Goal: Navigation & Orientation: Find specific page/section

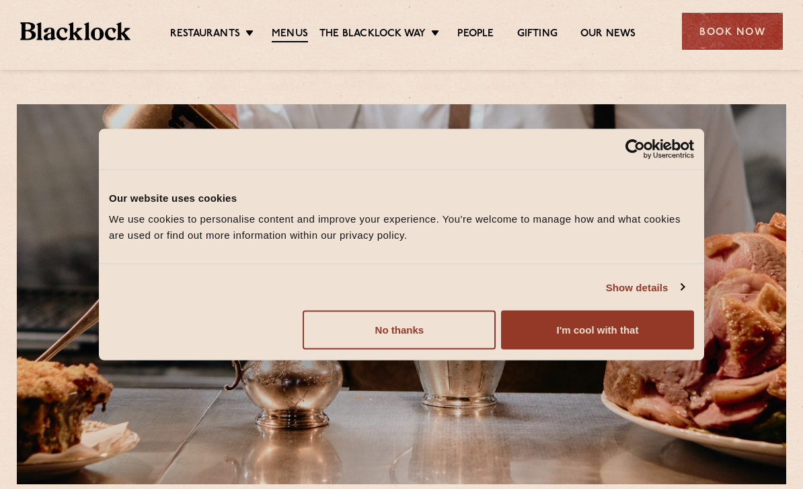
click at [602, 324] on button "I'm cool with that" at bounding box center [597, 330] width 193 height 39
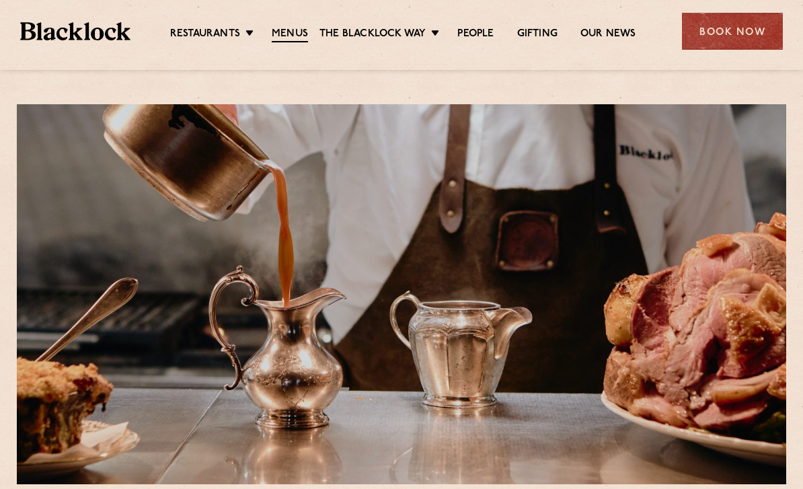
click at [286, 33] on link "Menus" at bounding box center [290, 35] width 36 height 15
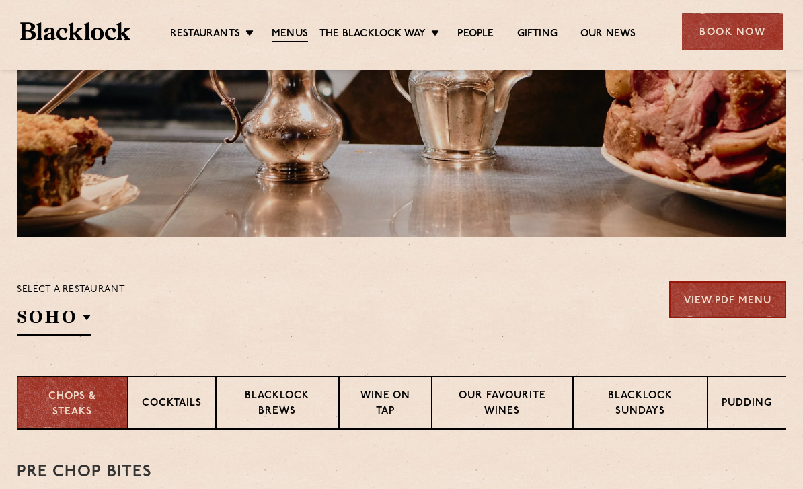
scroll to position [246, 0]
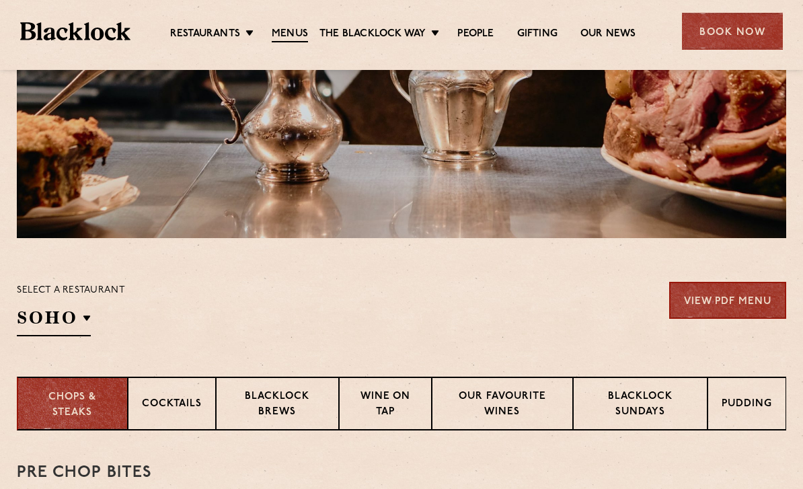
click at [505, 79] on div at bounding box center [401, 48] width 769 height 380
click at [484, 36] on link "People" at bounding box center [475, 34] width 36 height 13
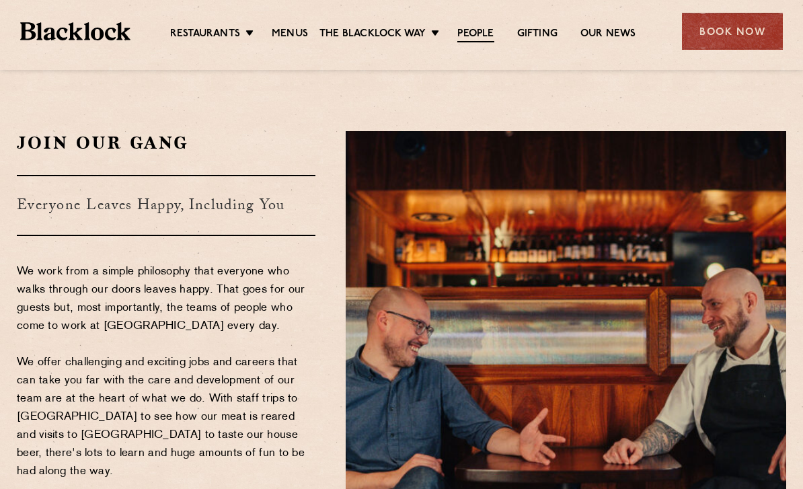
click at [0, 0] on link "Canary Wharf" at bounding box center [0, 0] width 0 height 0
